Goal: Task Accomplishment & Management: Use online tool/utility

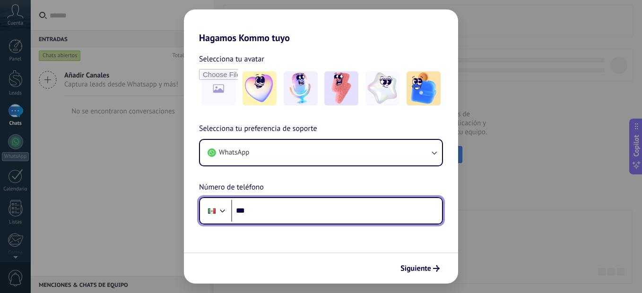
click at [254, 213] on input "***" at bounding box center [336, 211] width 211 height 22
type input "**********"
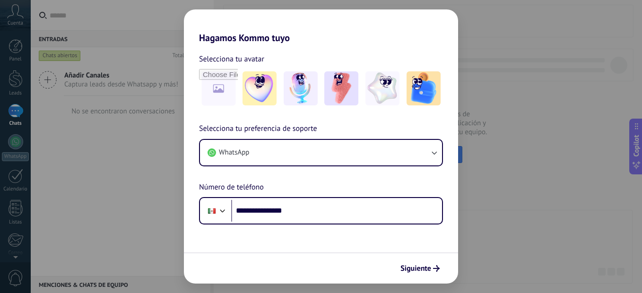
click at [428, 268] on span "Siguiente" at bounding box center [416, 268] width 31 height 7
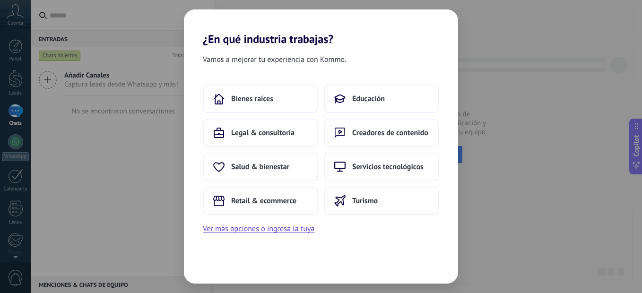
click at [279, 231] on button "Ver más opciones o ingresa la tuya" at bounding box center [259, 229] width 112 height 12
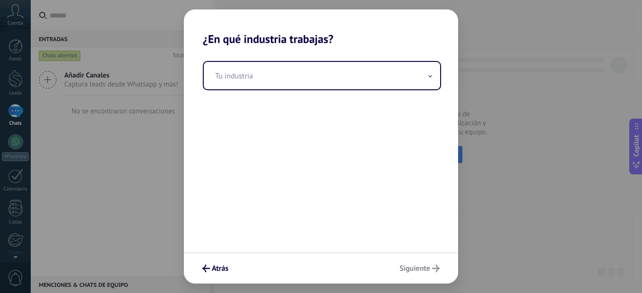
click at [431, 77] on icon at bounding box center [430, 76] width 3 height 1
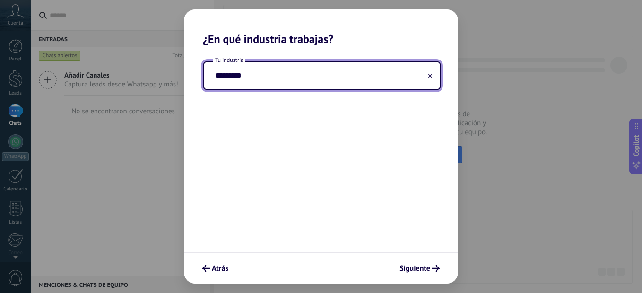
type input "*********"
click at [418, 268] on span "Siguiente" at bounding box center [415, 268] width 31 height 7
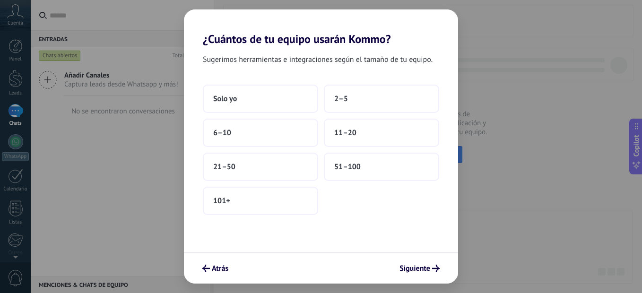
click at [236, 99] on span "Solo yo" at bounding box center [225, 98] width 24 height 9
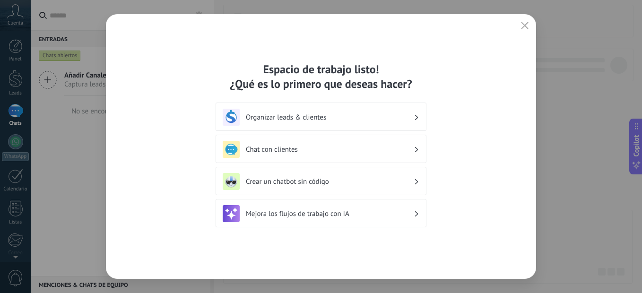
click at [417, 182] on icon at bounding box center [416, 182] width 3 height 6
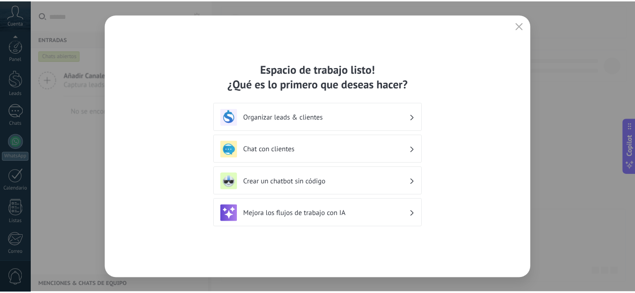
scroll to position [100, 0]
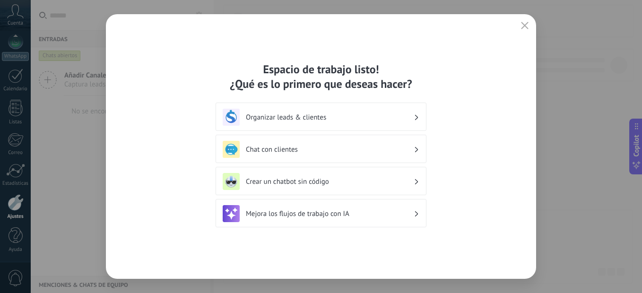
click at [413, 182] on h3 "Crear un chatbot sin código" at bounding box center [330, 181] width 168 height 9
click at [415, 182] on icon at bounding box center [416, 182] width 3 height 6
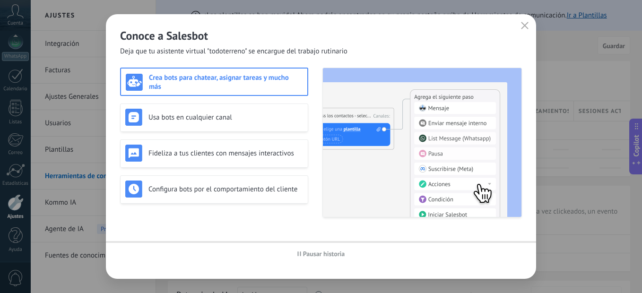
click at [415, 182] on img at bounding box center [422, 142] width 199 height 149
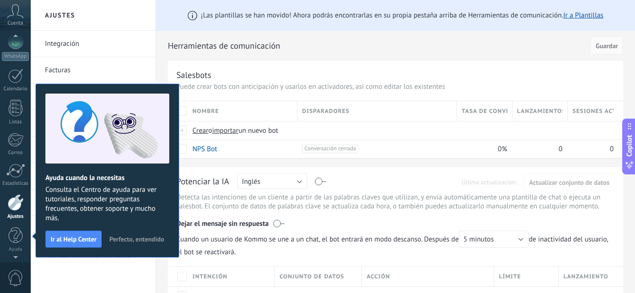
scroll to position [5, 0]
click at [139, 241] on span "Perfecto, entendido" at bounding box center [136, 239] width 55 height 7
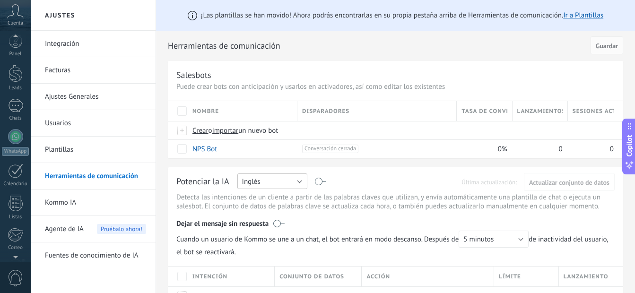
click at [301, 182] on button "Inglés" at bounding box center [272, 182] width 70 height 16
drag, startPoint x: 261, startPoint y: 215, endPoint x: 272, endPoint y: 200, distance: 18.5
click at [262, 215] on div "Potenciar la IA Rusa Inglés Español Portugués Indonesio Turco Inglés Última act…" at bounding box center [395, 245] width 455 height 156
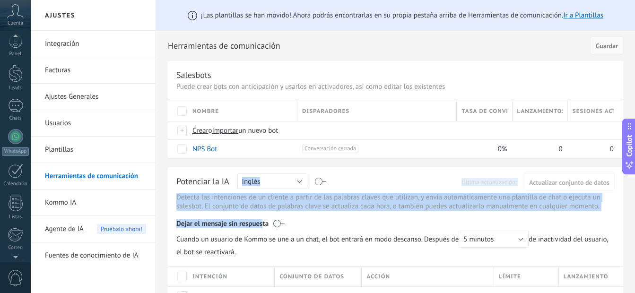
drag, startPoint x: 272, startPoint y: 200, endPoint x: 393, endPoint y: 178, distance: 122.1
click at [393, 178] on div "Potenciar la IA Rusa Inglés Español Portugués Indonesio Turco Inglés Última act…" at bounding box center [395, 182] width 438 height 12
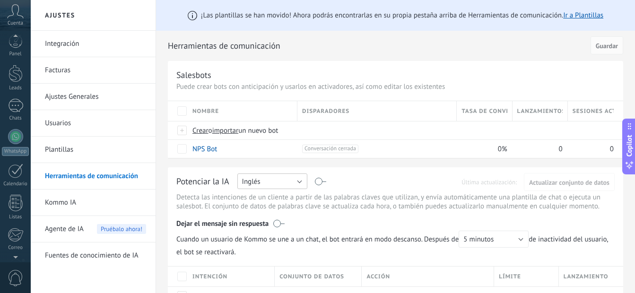
click at [299, 181] on button "Inglés" at bounding box center [272, 182] width 70 height 16
click at [262, 215] on span "Español" at bounding box center [268, 214] width 72 height 9
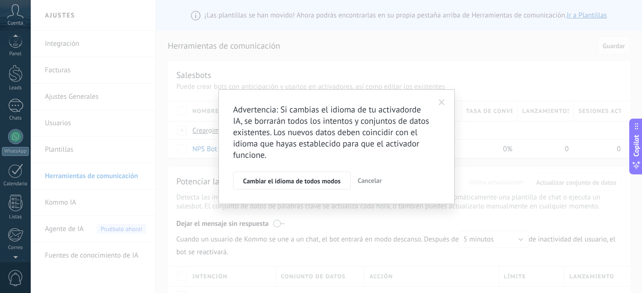
click at [370, 180] on span "Cancelar" at bounding box center [370, 180] width 24 height 9
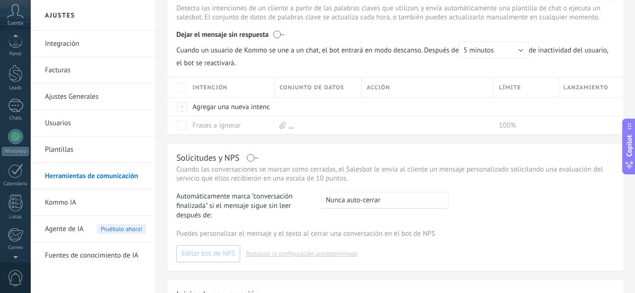
scroll to position [236, 0]
